Goal: Register for event/course

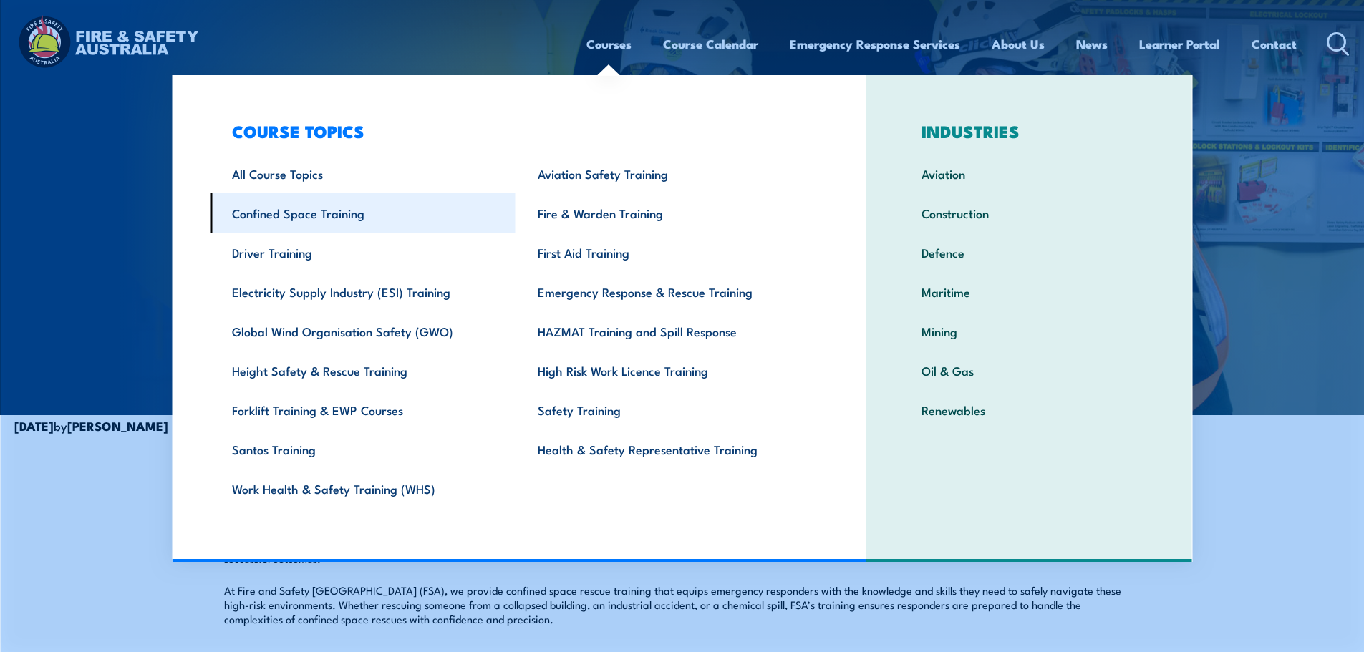
click at [311, 210] on link "Confined Space Training" at bounding box center [363, 212] width 306 height 39
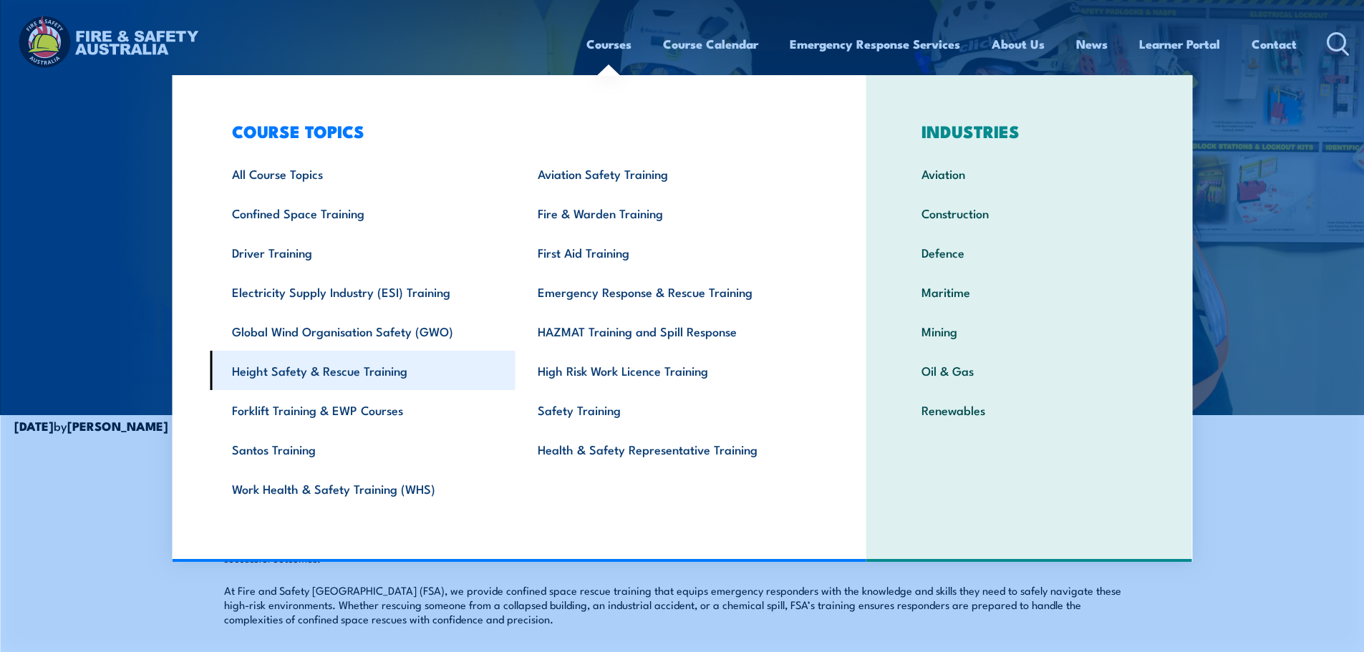
click at [370, 377] on link "Height Safety & Rescue Training" at bounding box center [363, 370] width 306 height 39
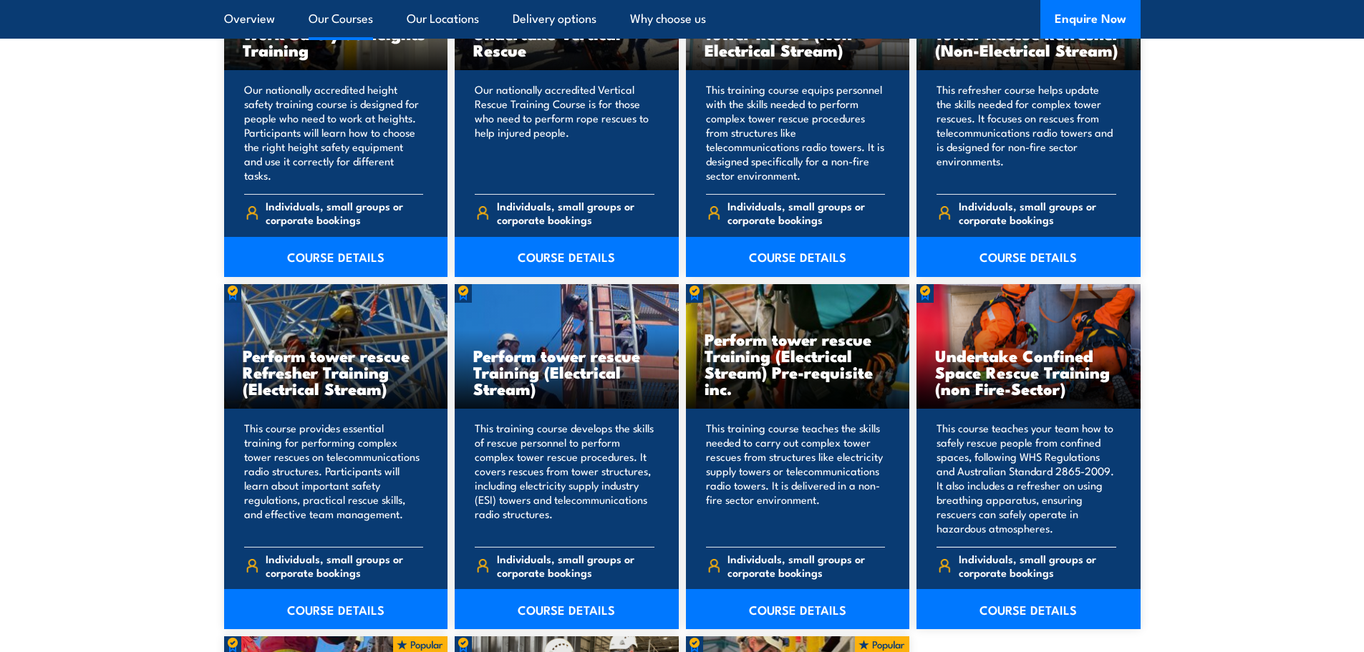
scroll to position [1289, 0]
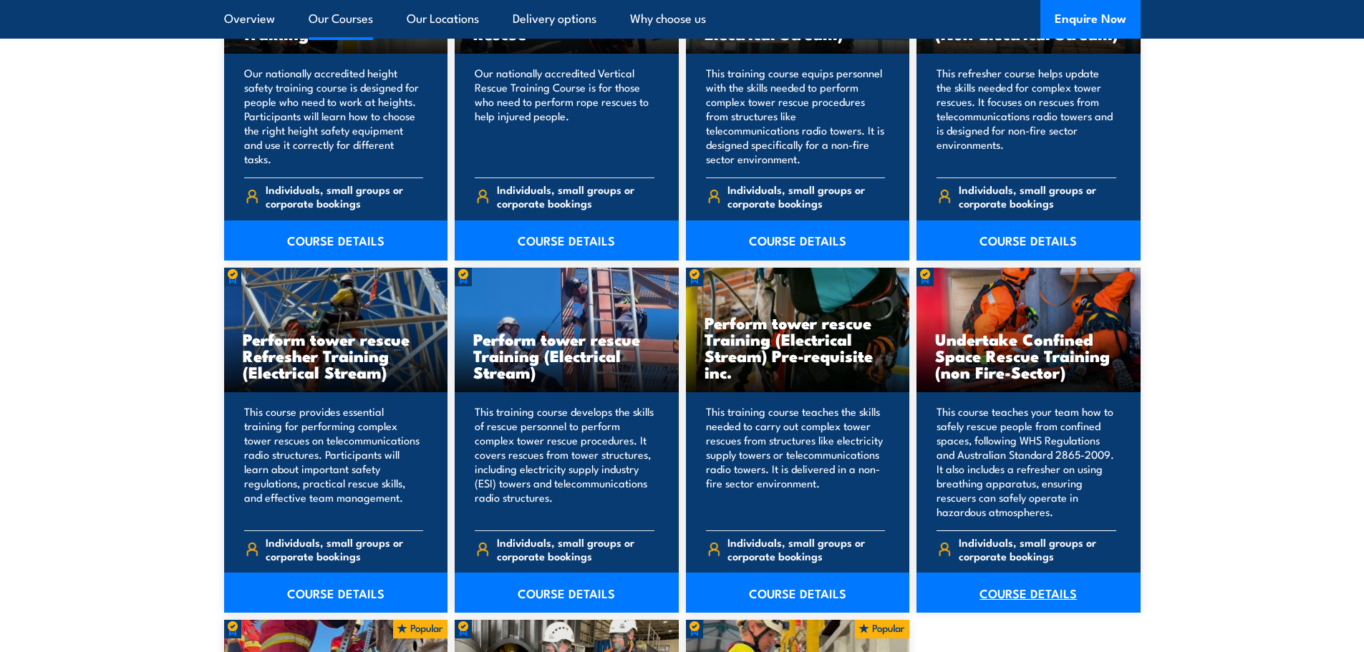
click at [1027, 591] on link "COURSE DETAILS" at bounding box center [1028, 593] width 224 height 40
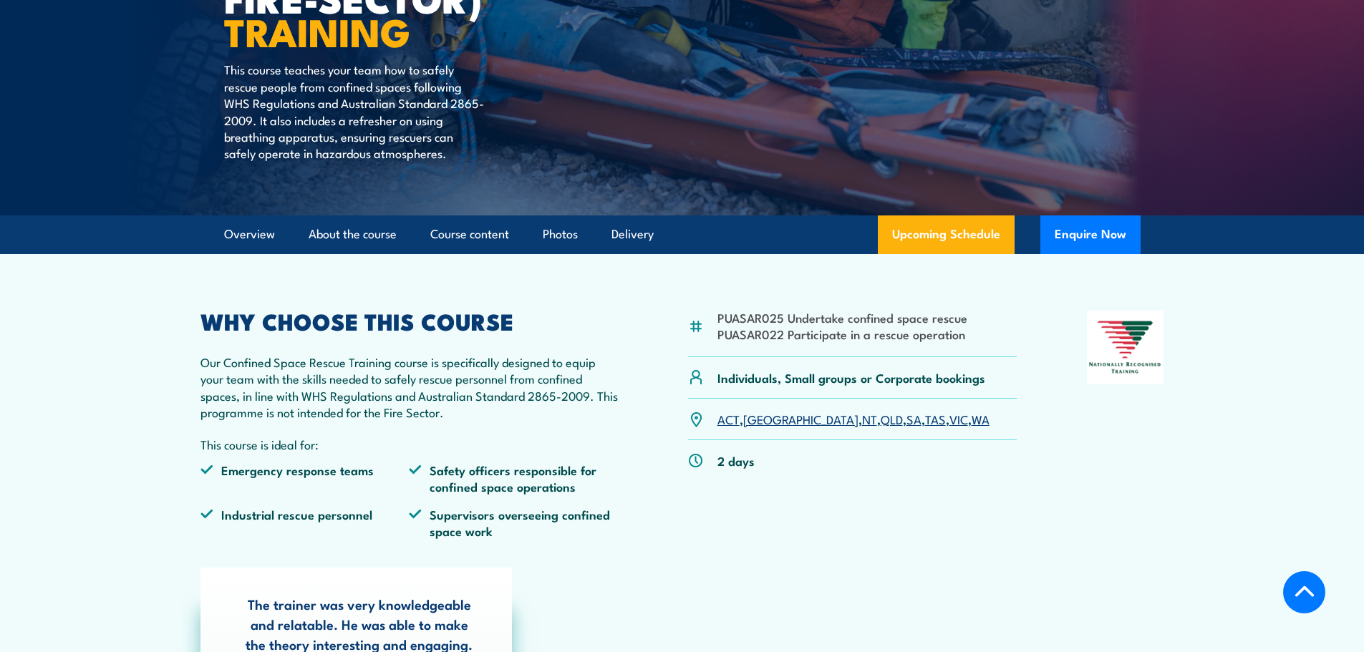
scroll to position [286, 0]
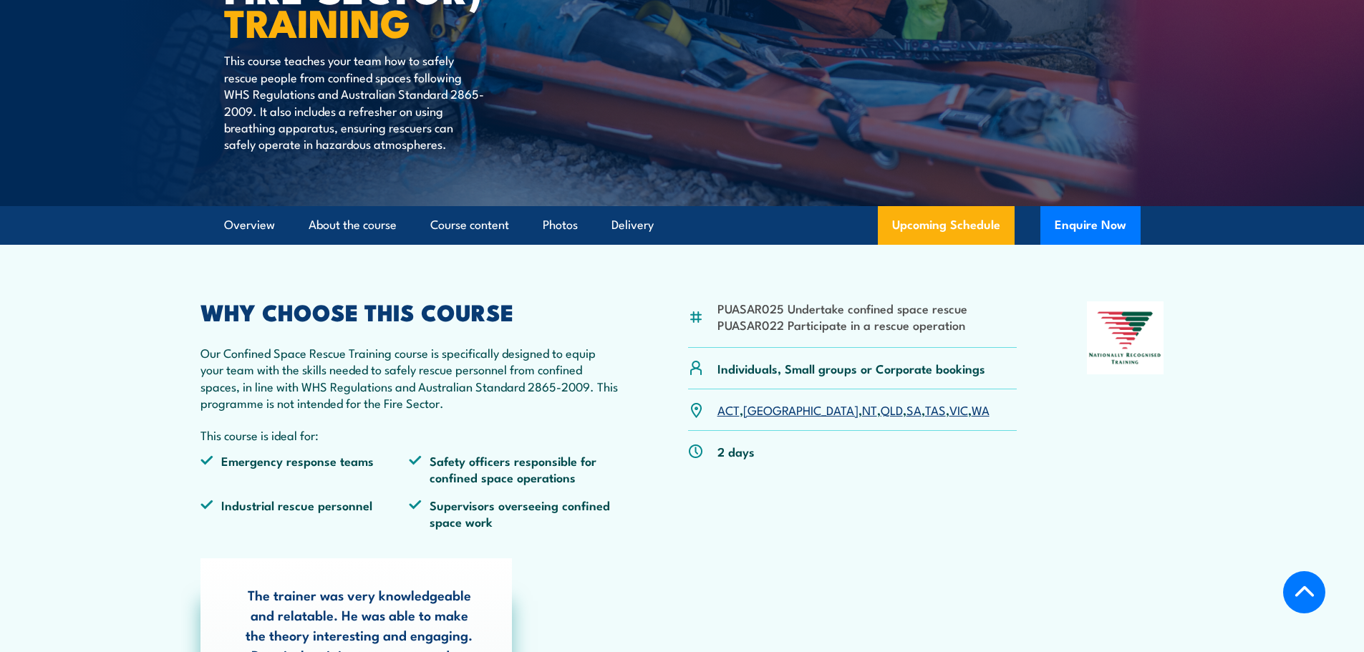
click at [949, 408] on link "VIC" at bounding box center [958, 409] width 19 height 17
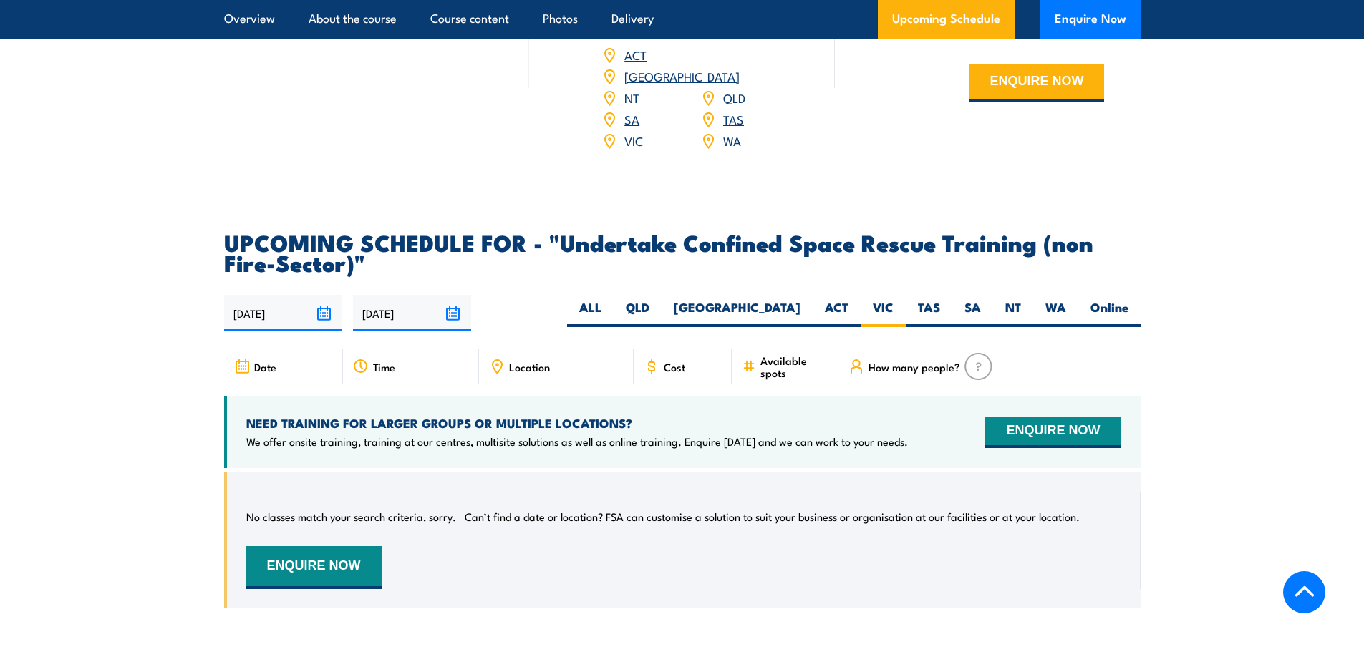
scroll to position [2367, 0]
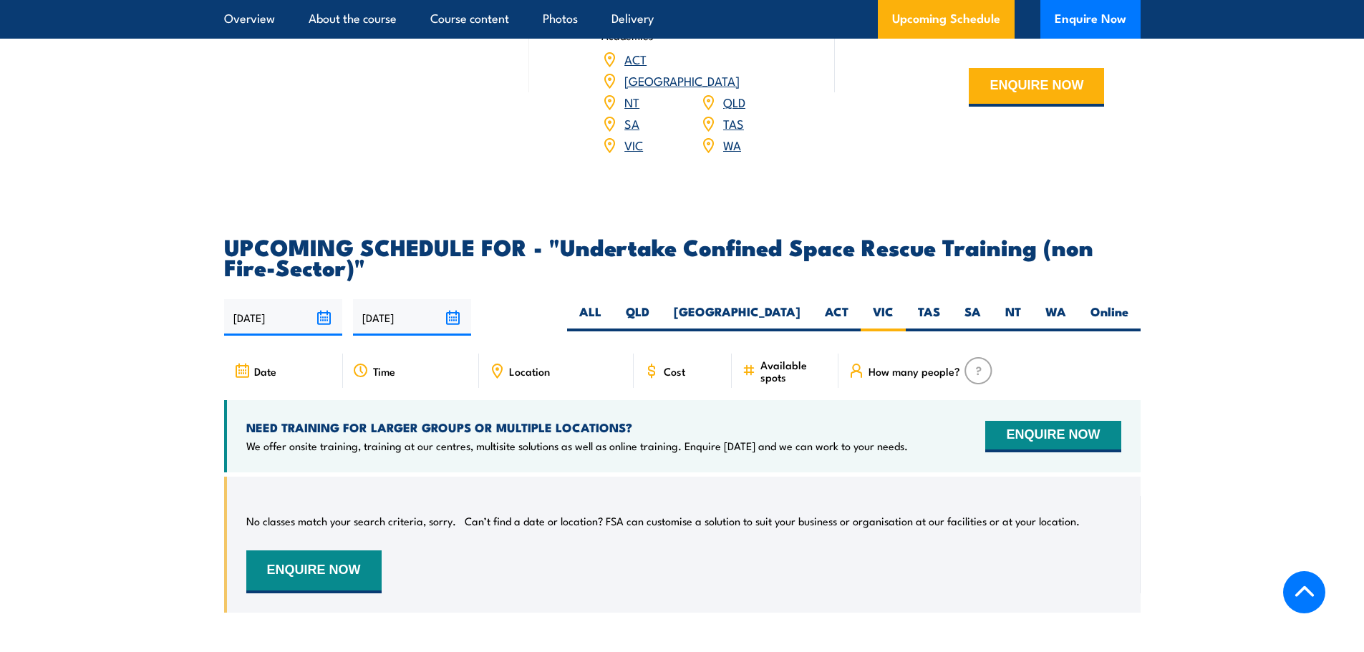
click at [973, 357] on img at bounding box center [978, 370] width 28 height 27
click at [898, 365] on span "How many people?" at bounding box center [915, 371] width 92 height 12
click at [1070, 421] on button "ENQUIRE NOW" at bounding box center [1052, 437] width 135 height 32
